Goal: Task Accomplishment & Management: Use online tool/utility

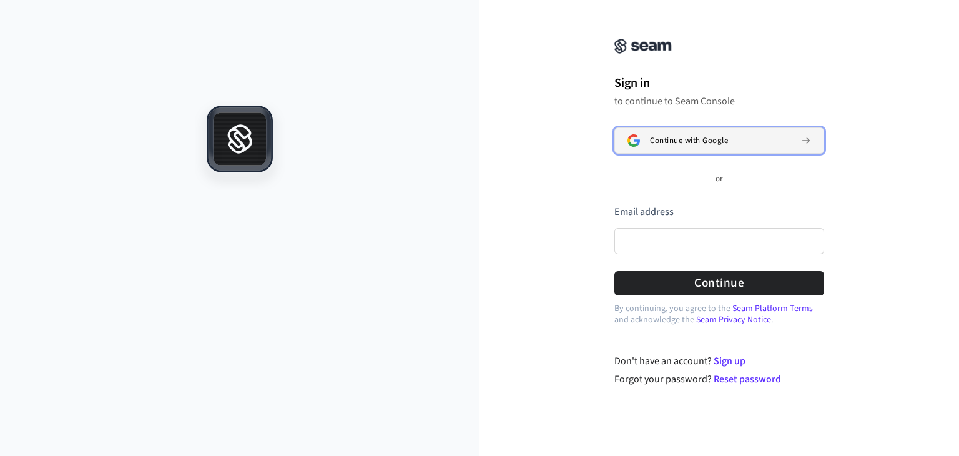
click at [650, 137] on span "Continue with Google" at bounding box center [689, 140] width 78 height 10
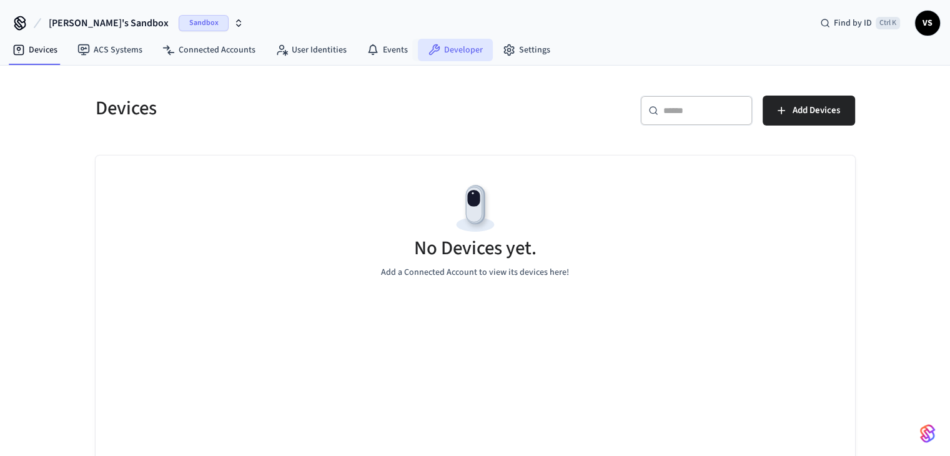
click at [431, 51] on icon at bounding box center [434, 49] width 11 height 11
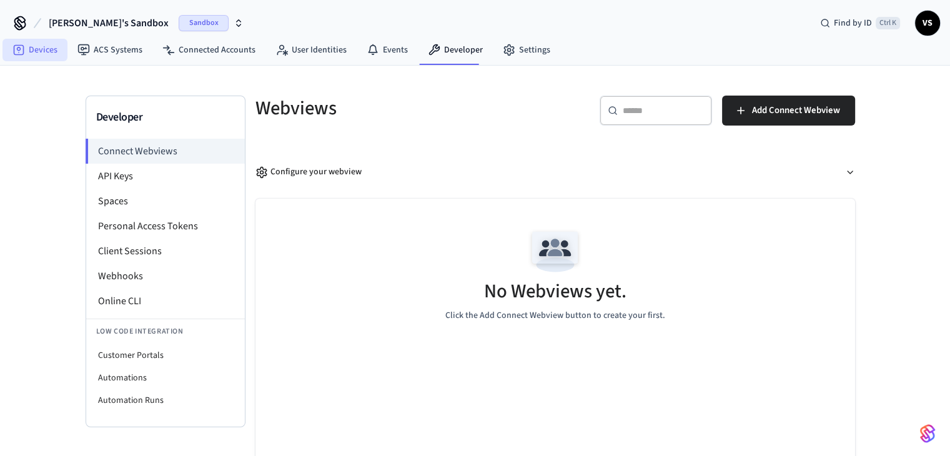
click at [45, 46] on link "Devices" at bounding box center [34, 50] width 65 height 22
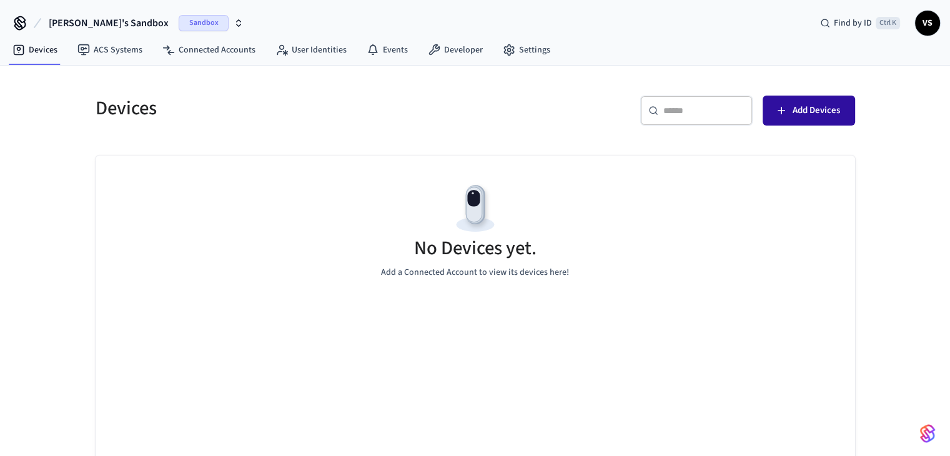
click at [800, 103] on span "Add Devices" at bounding box center [815, 110] width 47 height 16
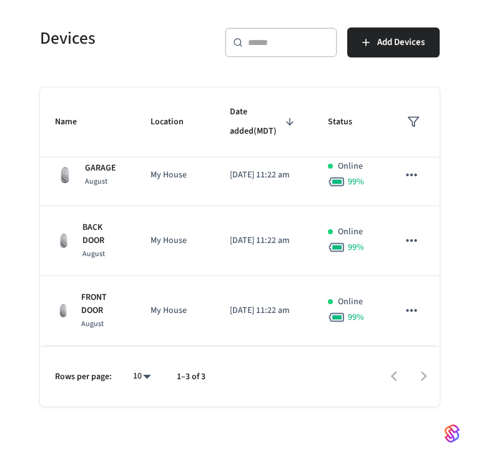
scroll to position [31, 0]
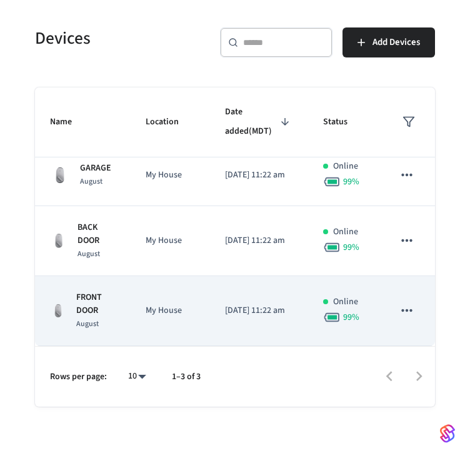
click at [90, 307] on p "FRONT DOOR" at bounding box center [95, 304] width 39 height 26
click at [398, 312] on icon "sticky table" at bounding box center [406, 310] width 16 height 16
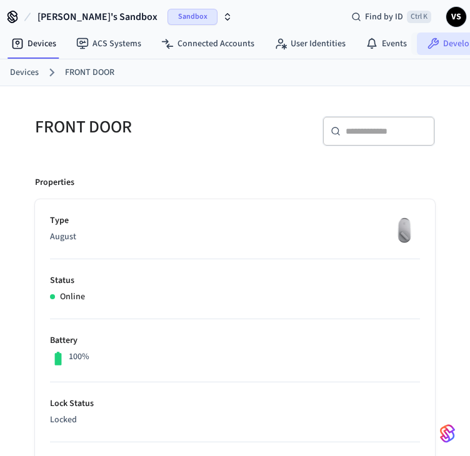
click at [436, 51] on link "Developer" at bounding box center [453, 43] width 75 height 22
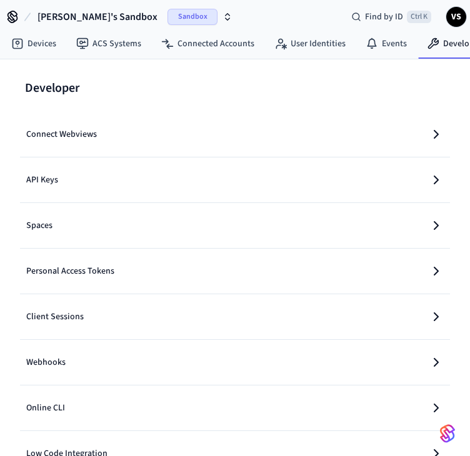
click at [172, 180] on button "API Keys" at bounding box center [235, 179] width 420 height 45
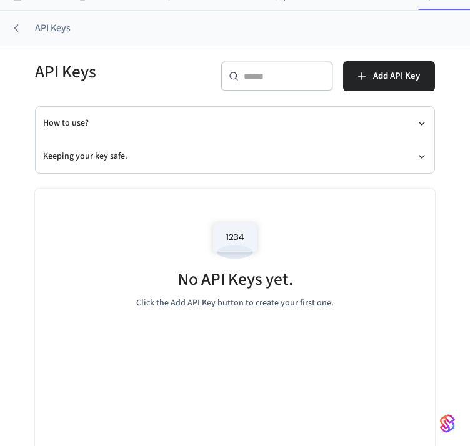
scroll to position [47, 0]
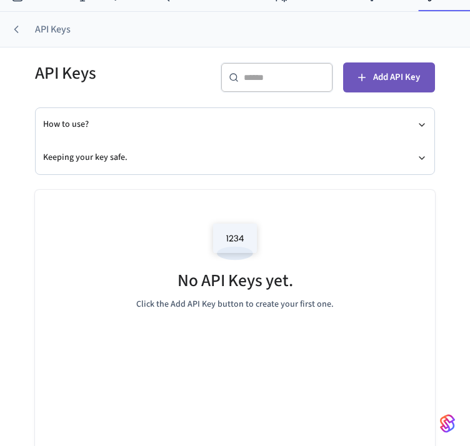
click at [392, 72] on span "Add API Key" at bounding box center [396, 77] width 47 height 16
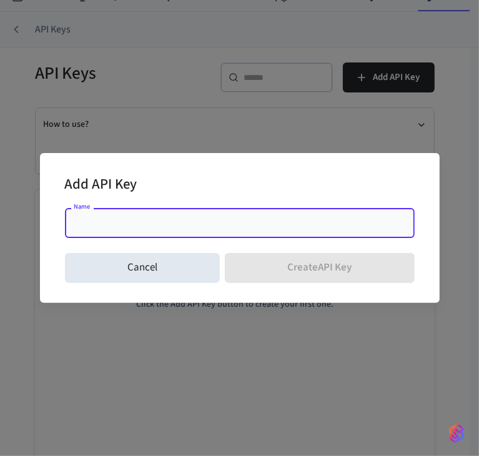
click at [327, 227] on input "Name" at bounding box center [239, 223] width 335 height 12
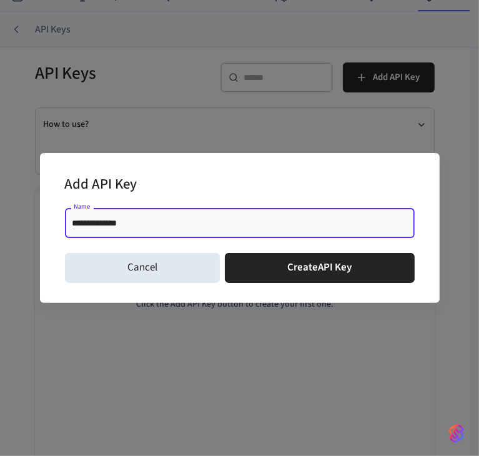
type input "**********"
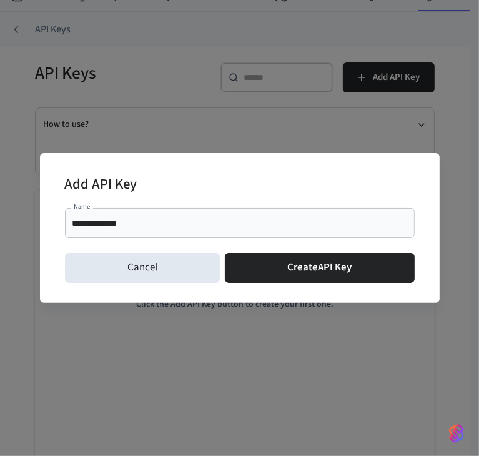
click at [255, 252] on div "Cancel Create API Key" at bounding box center [240, 268] width 350 height 40
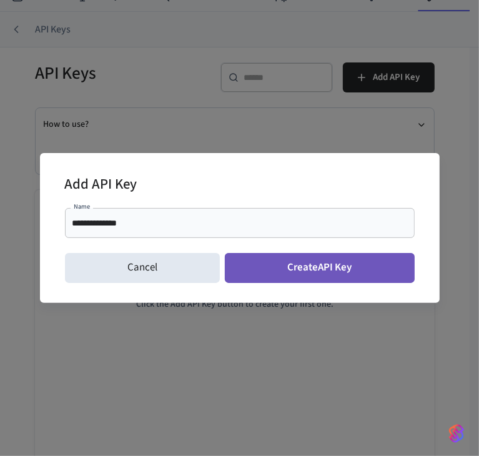
click at [279, 278] on button "Create API Key" at bounding box center [320, 268] width 190 height 30
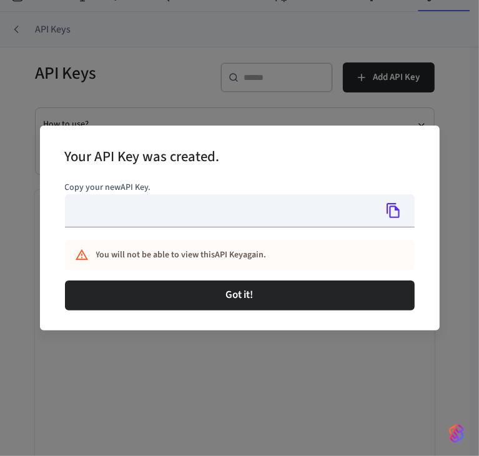
type input "**********"
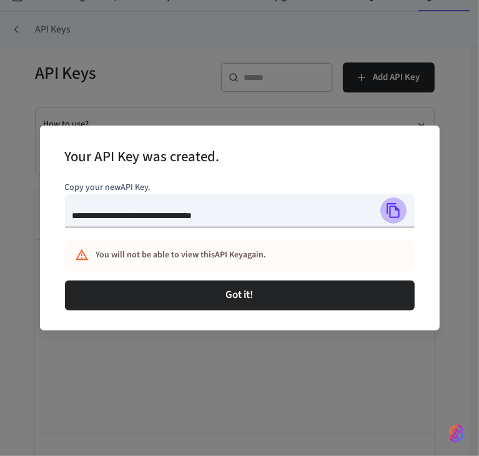
click at [396, 214] on icon "Copy" at bounding box center [393, 210] width 16 height 16
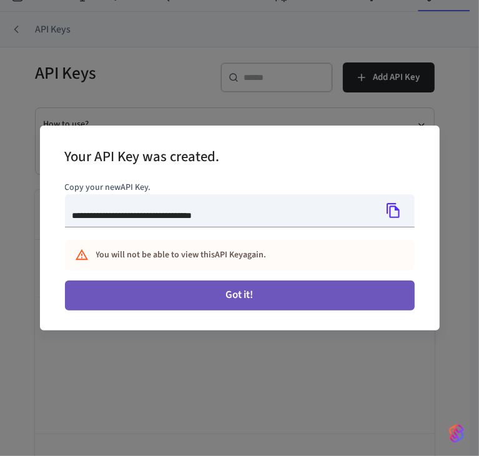
click at [347, 301] on button "Got it!" at bounding box center [240, 295] width 350 height 30
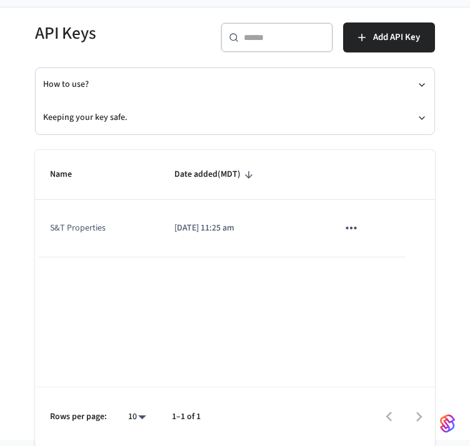
scroll to position [90, 0]
